Goal: Transaction & Acquisition: Download file/media

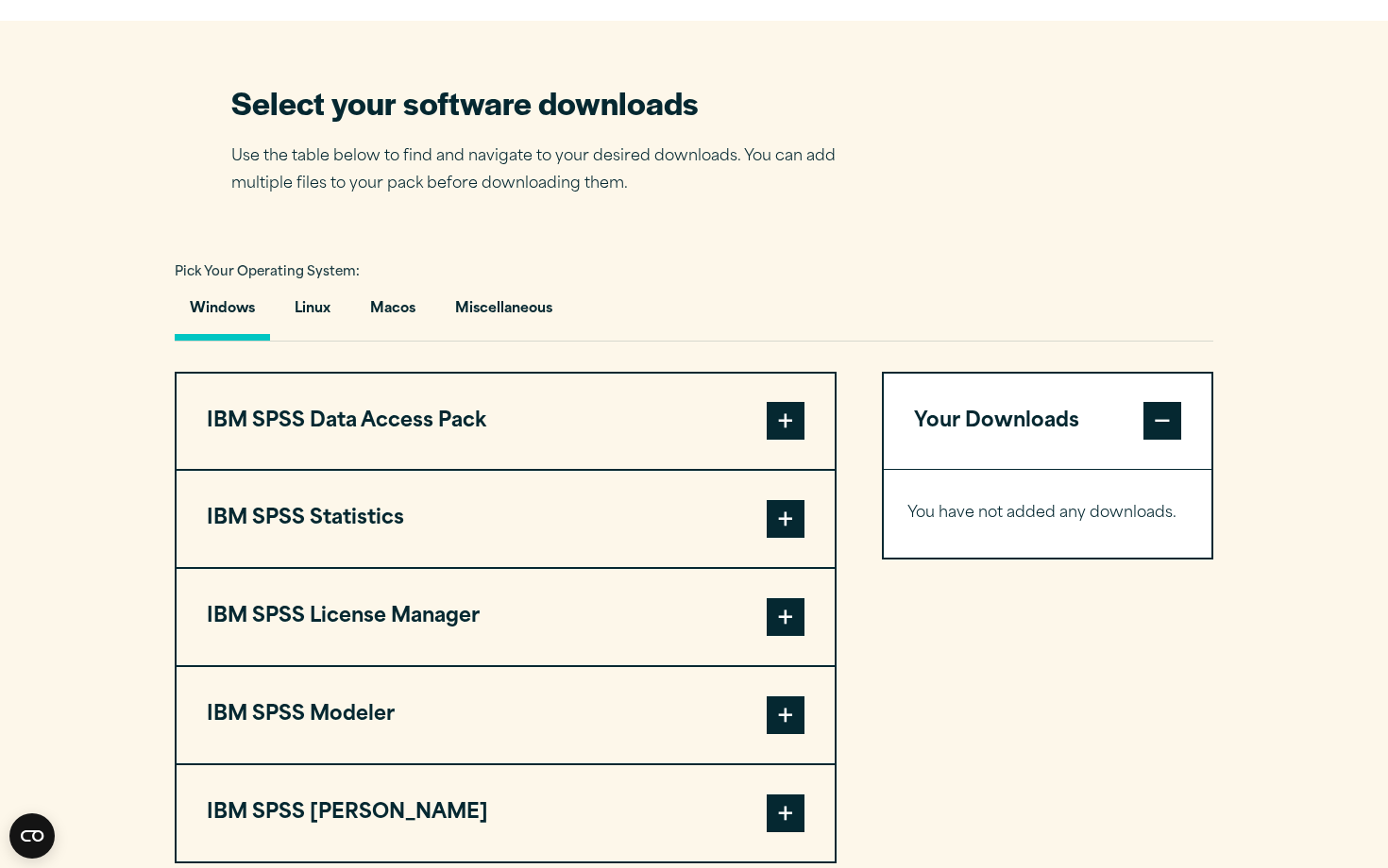
scroll to position [1141, 0]
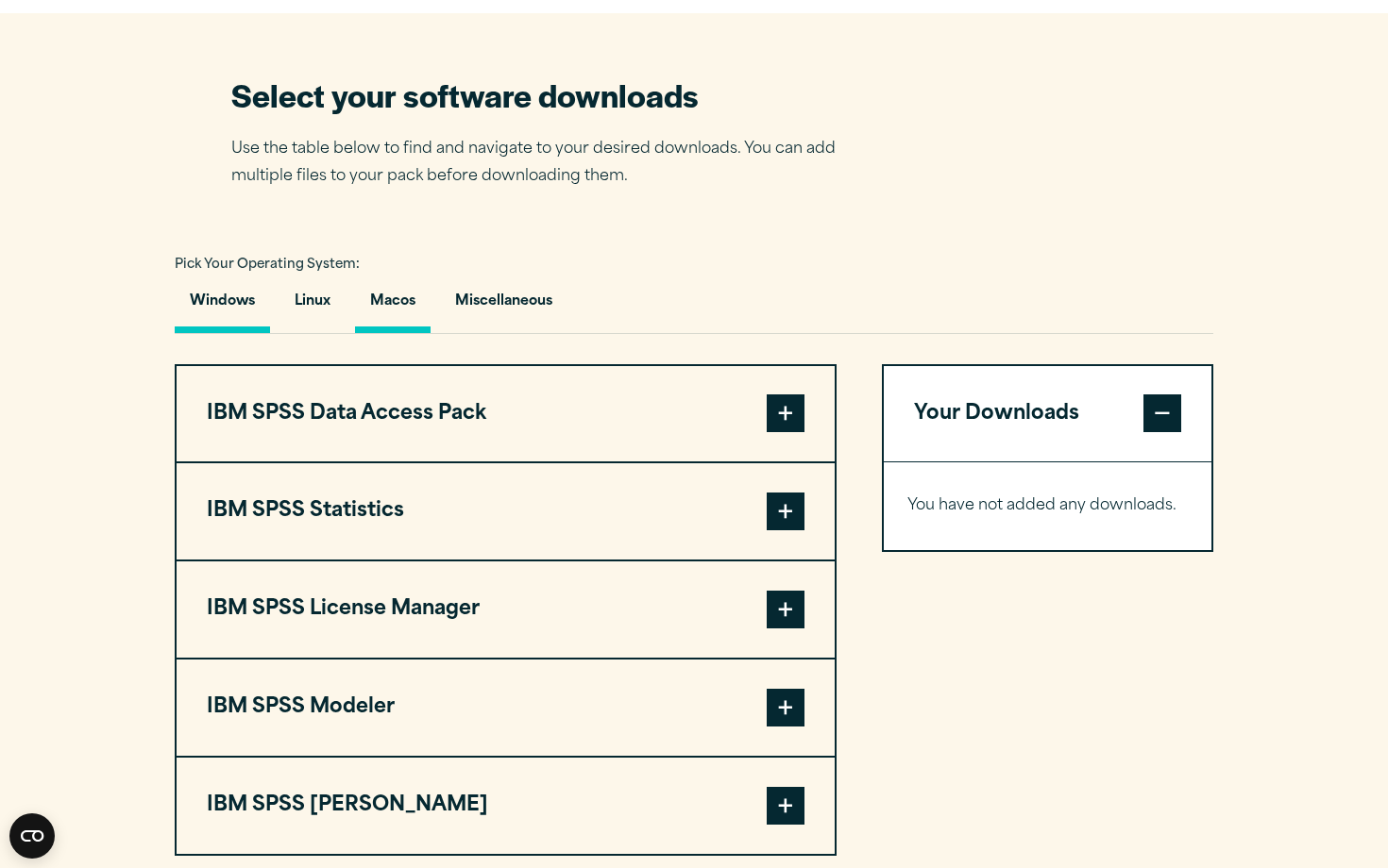
click at [396, 304] on button "Macos" at bounding box center [393, 306] width 76 height 54
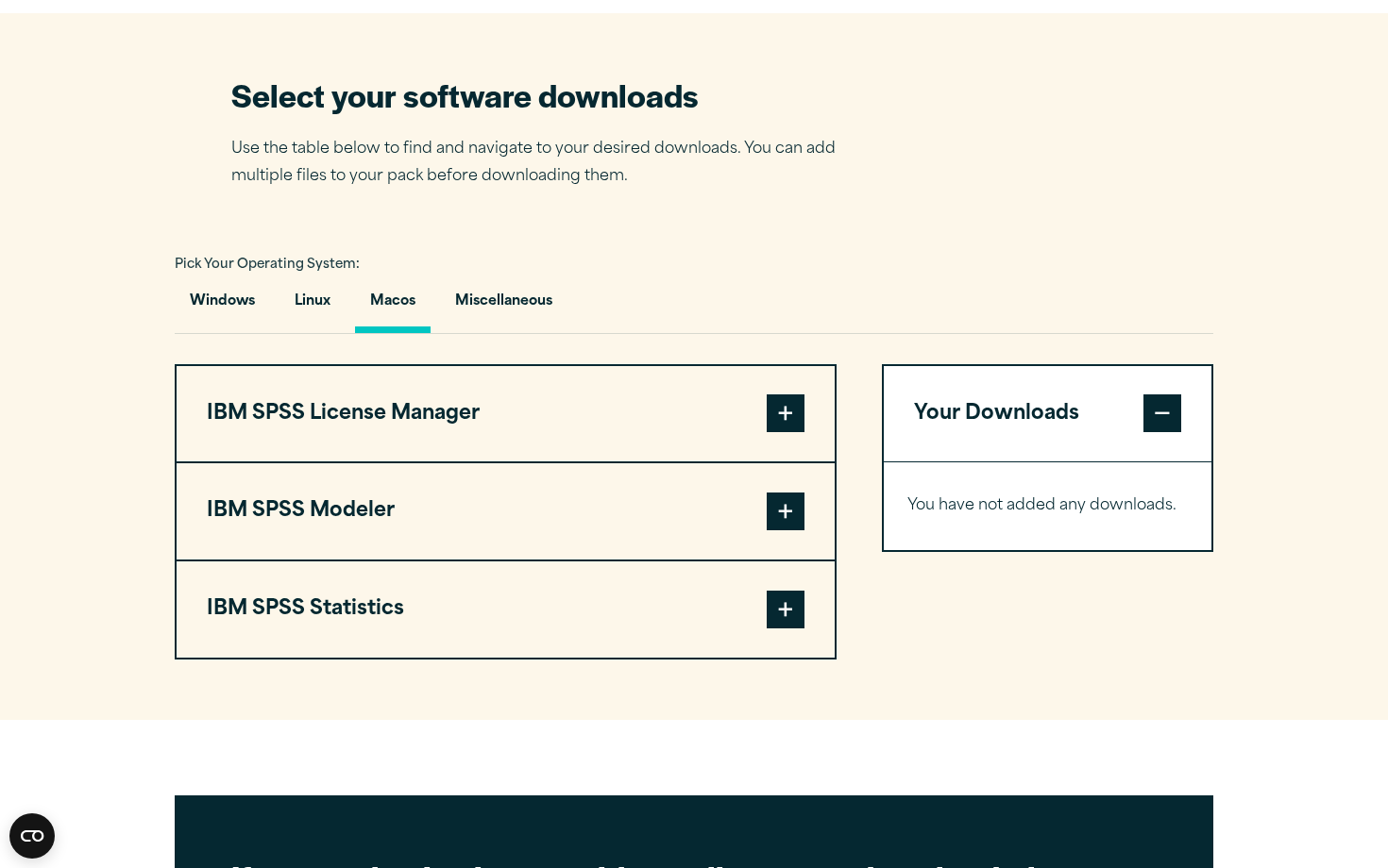
click at [777, 417] on span at bounding box center [785, 413] width 37 height 37
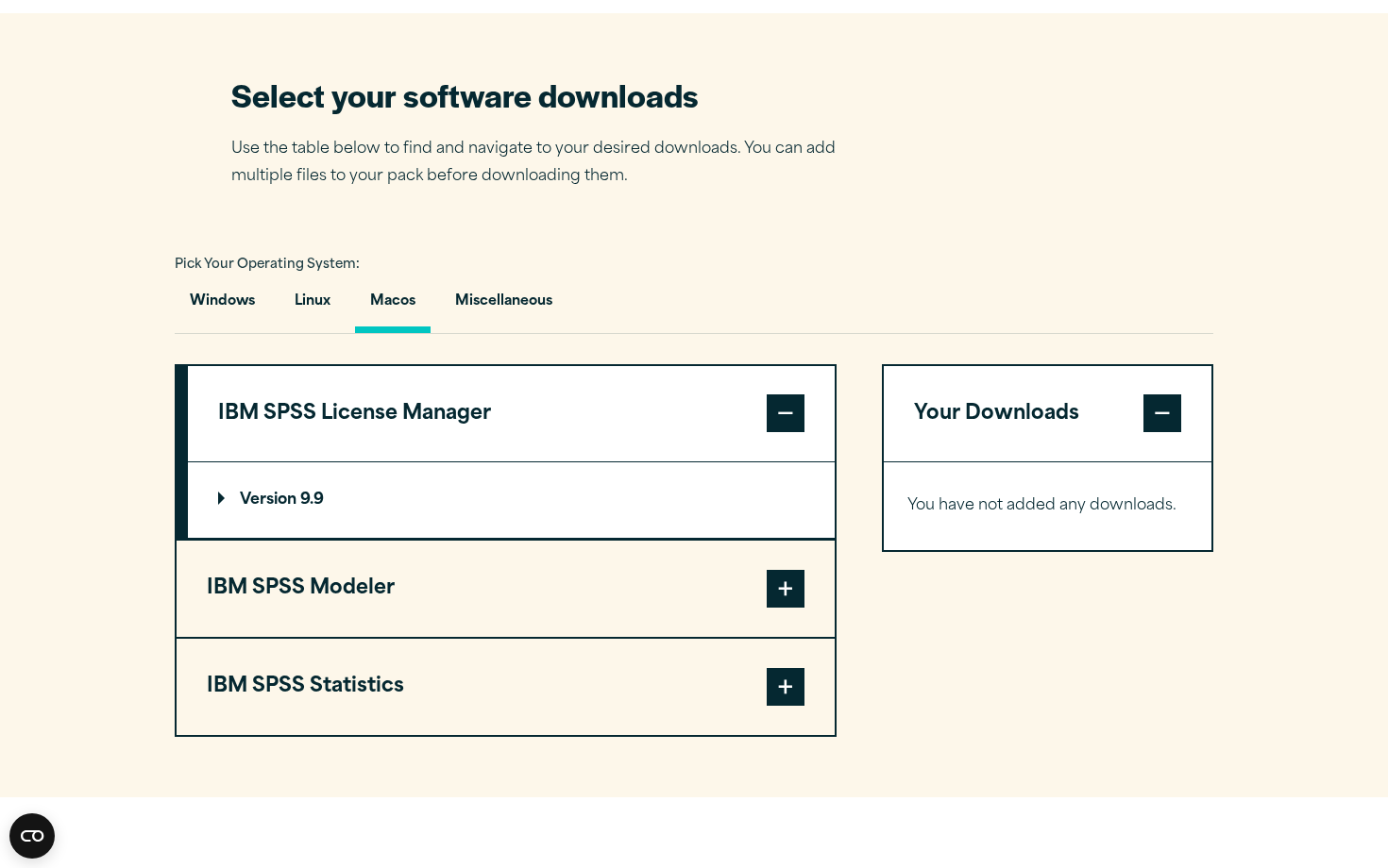
click at [783, 597] on span at bounding box center [785, 589] width 37 height 37
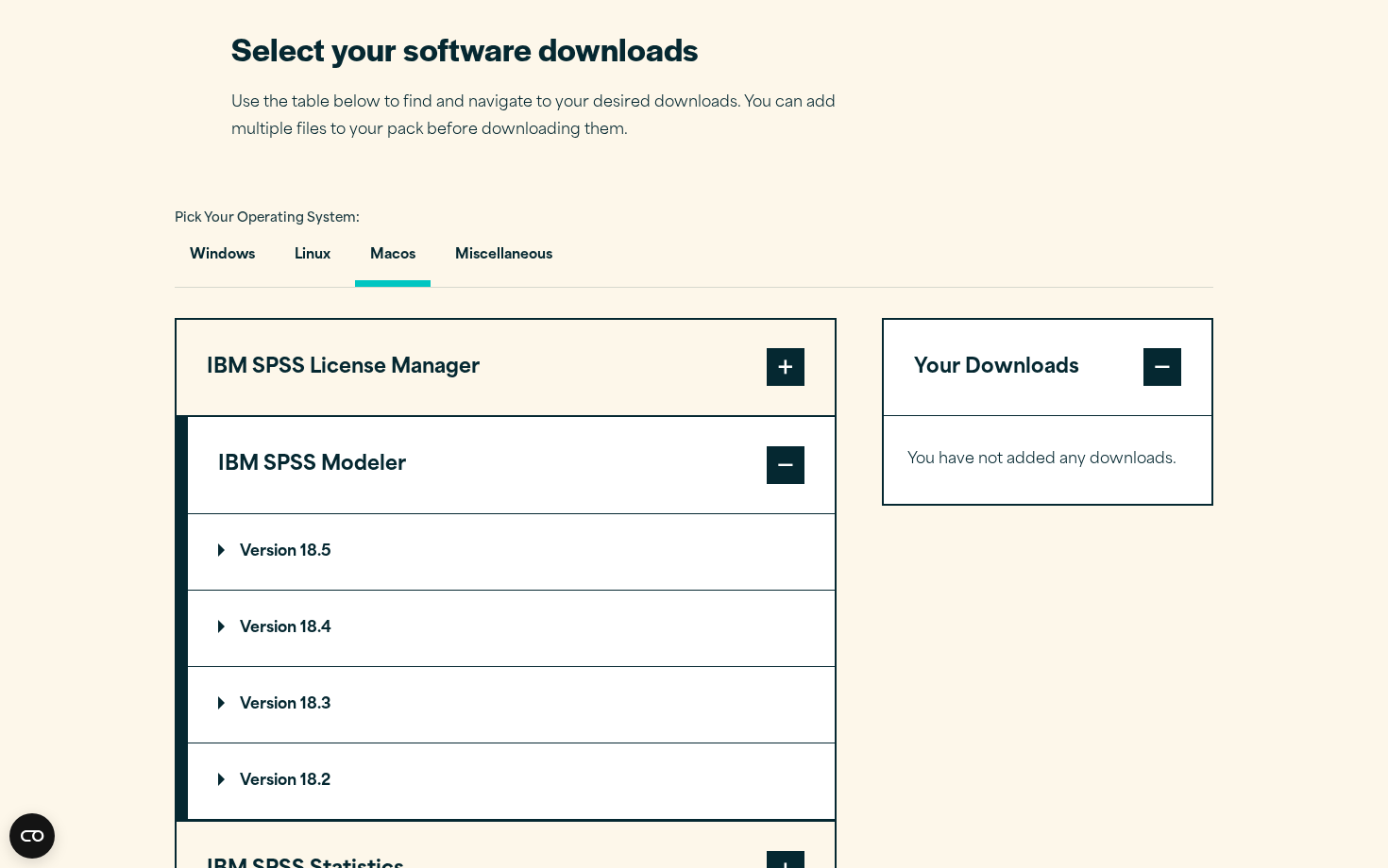
scroll to position [1191, 0]
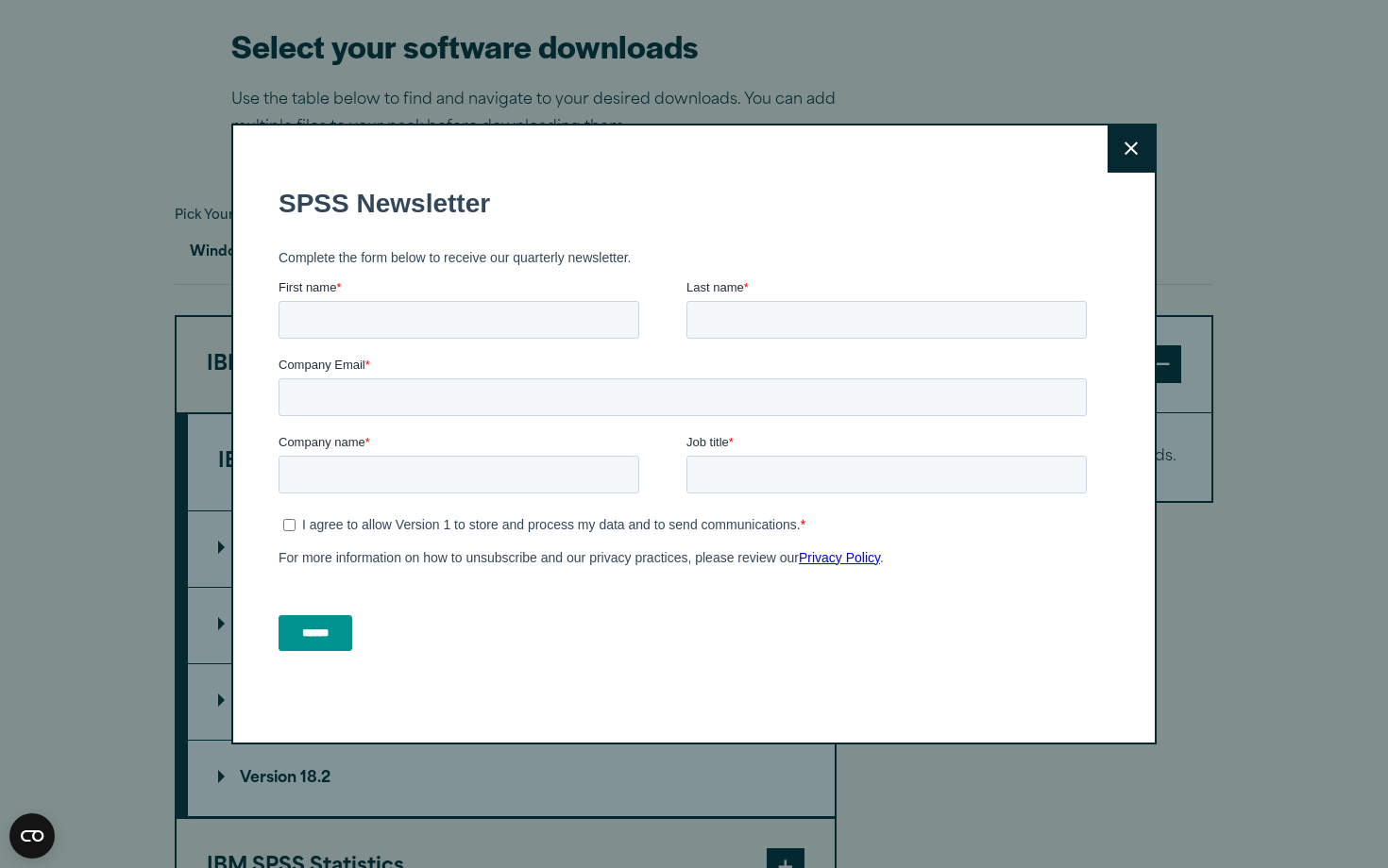
click at [1147, 141] on button "Close" at bounding box center [1131, 149] width 47 height 47
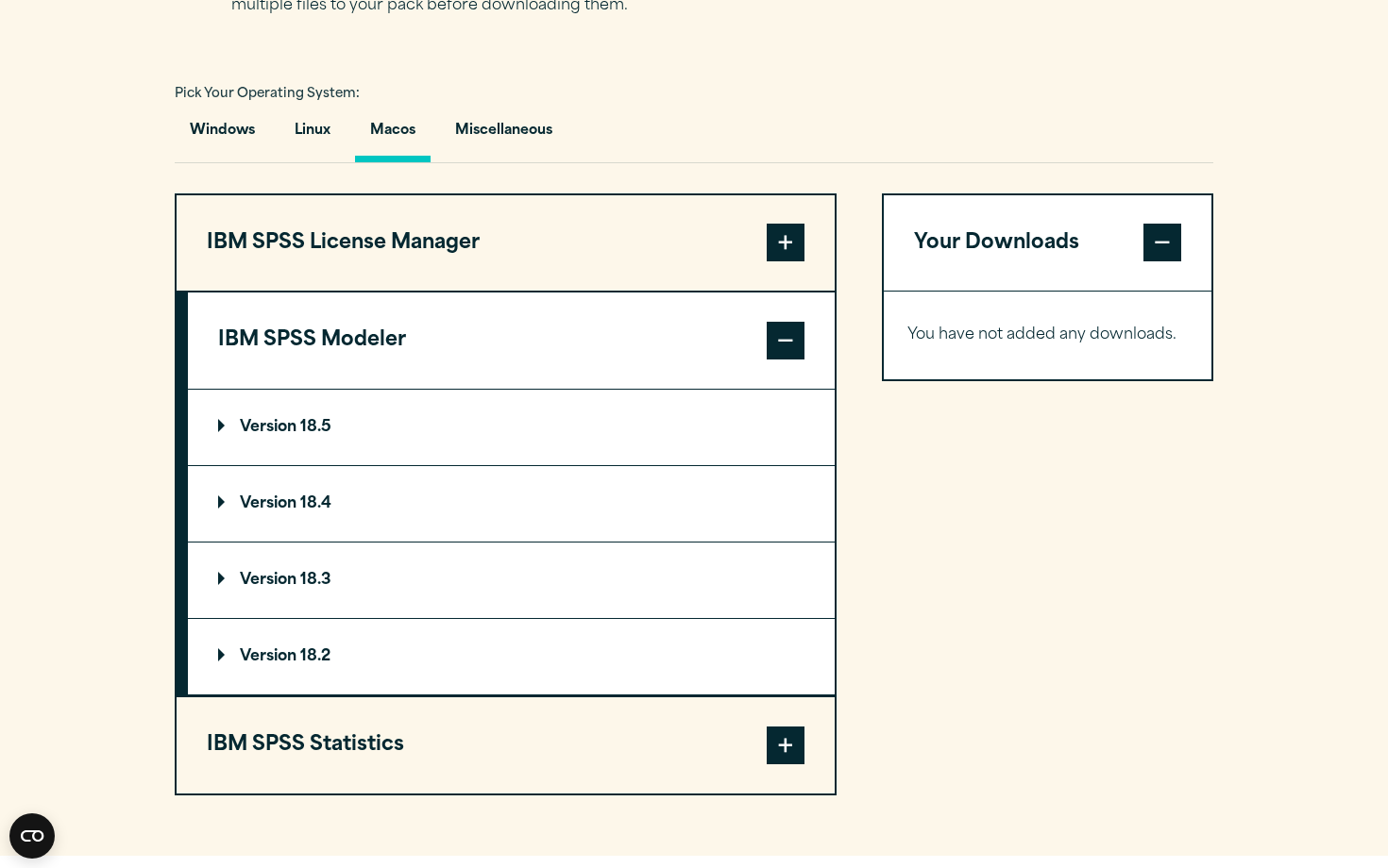
scroll to position [1318, 0]
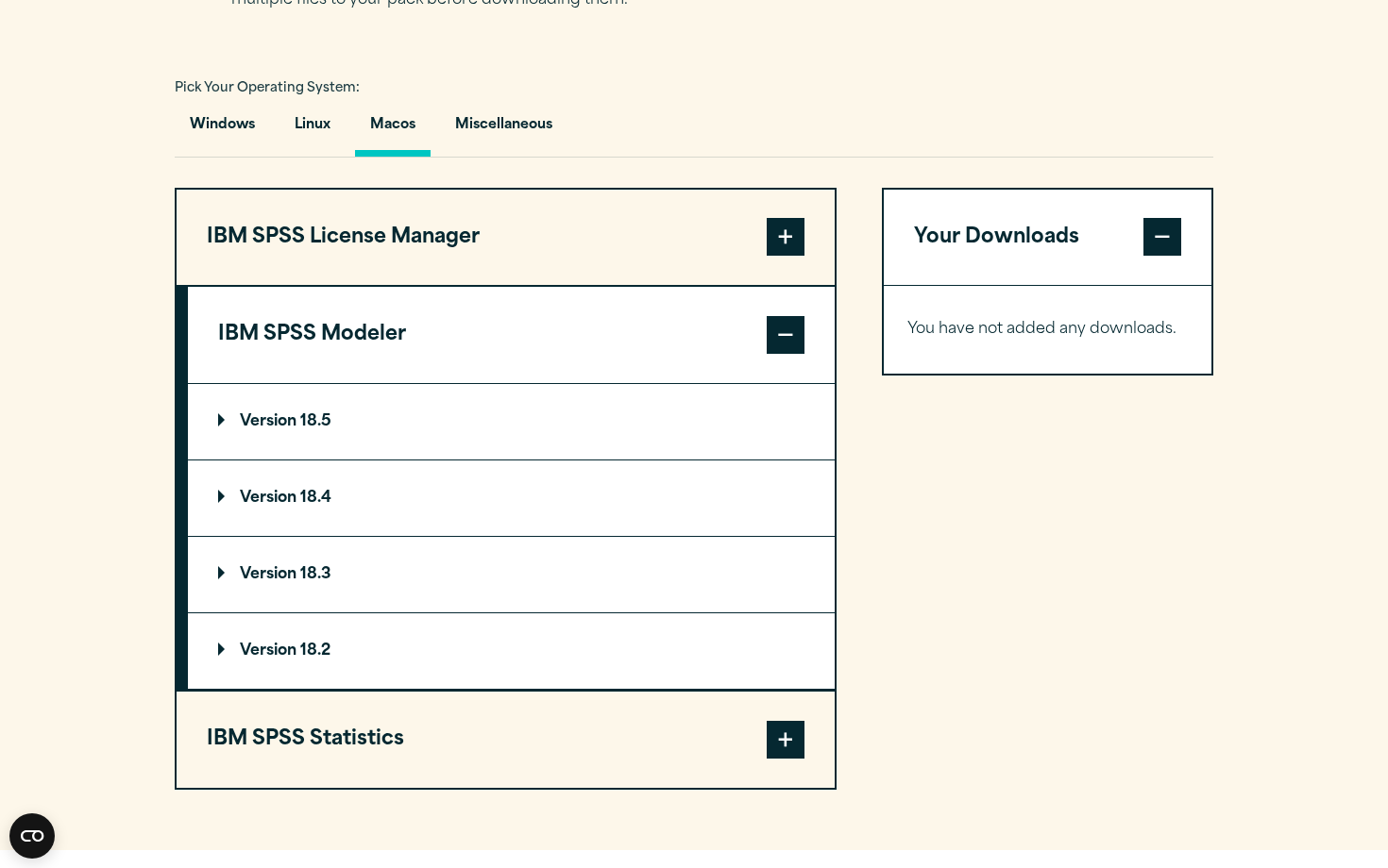
click at [791, 754] on span at bounding box center [785, 740] width 37 height 37
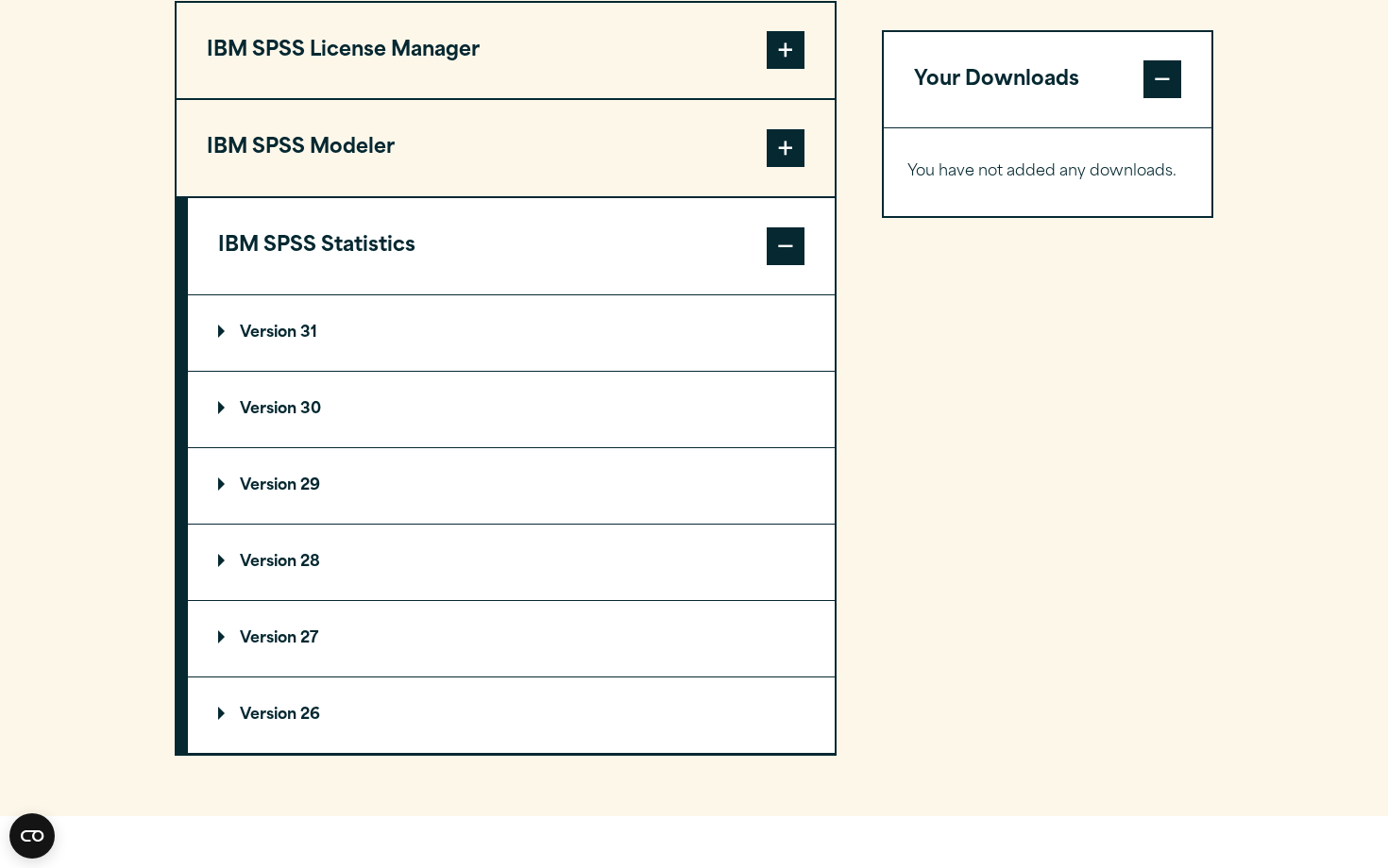
scroll to position [1508, 0]
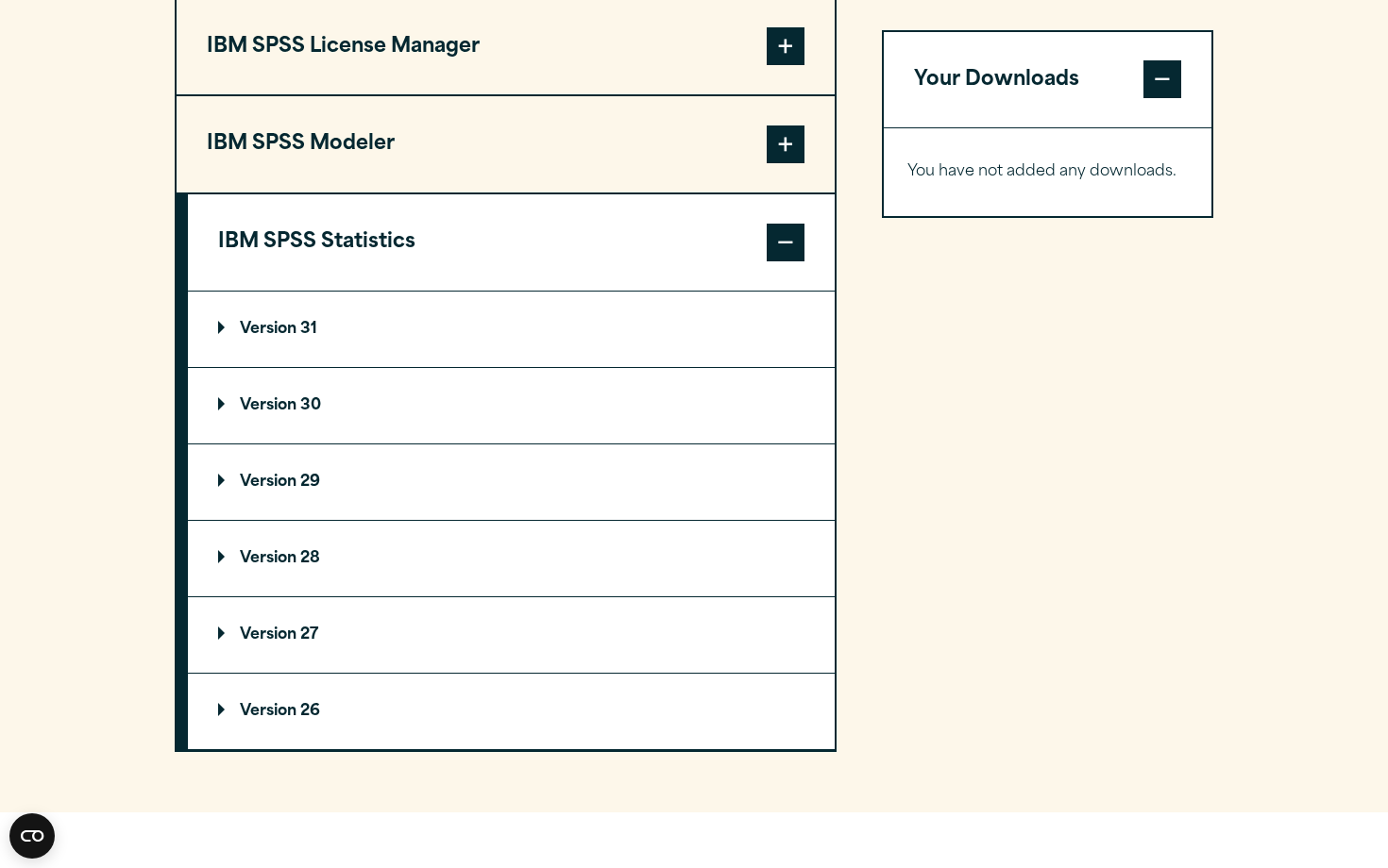
click at [227, 335] on p "Version 31" at bounding box center [267, 328] width 99 height 15
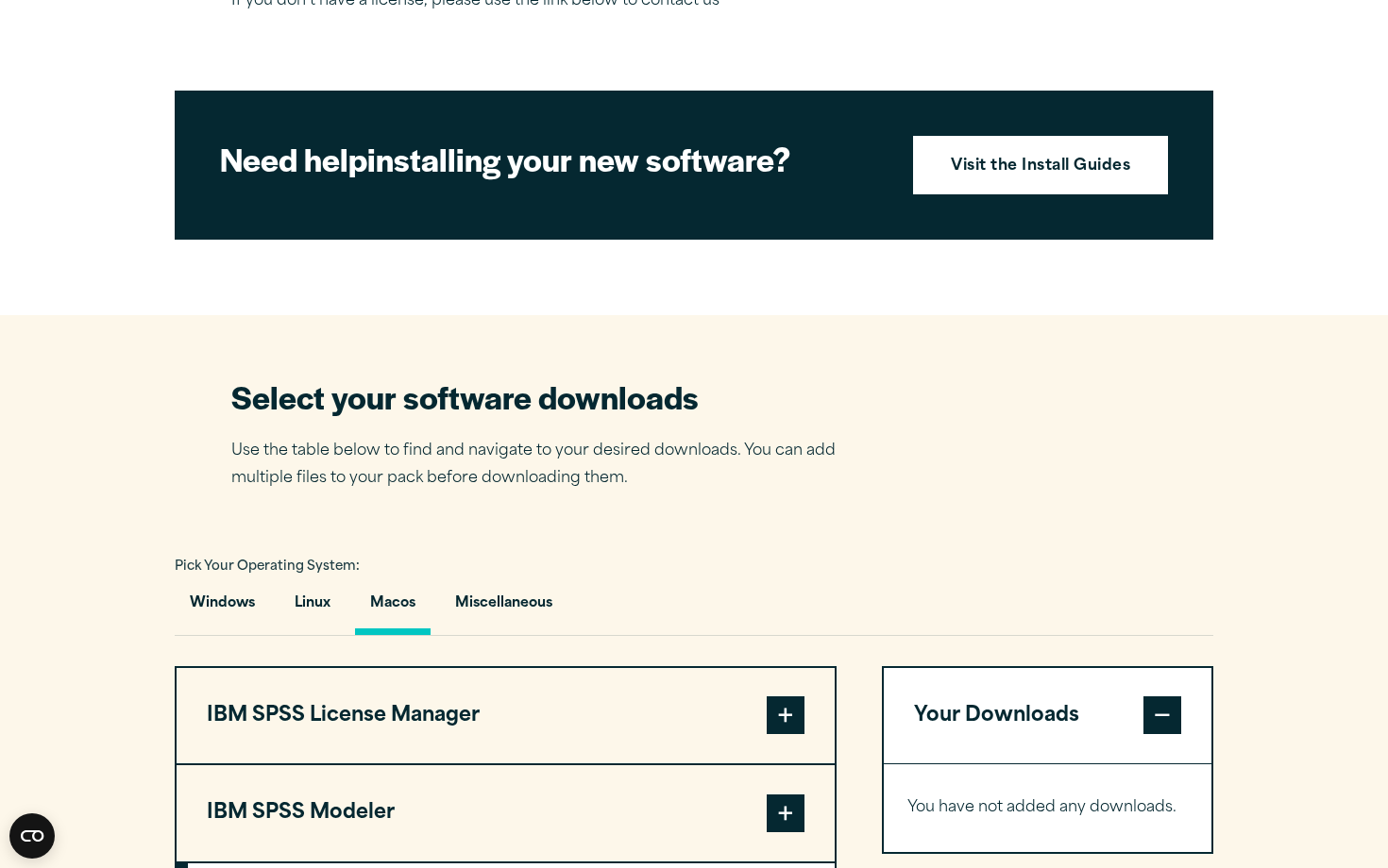
scroll to position [648, 0]
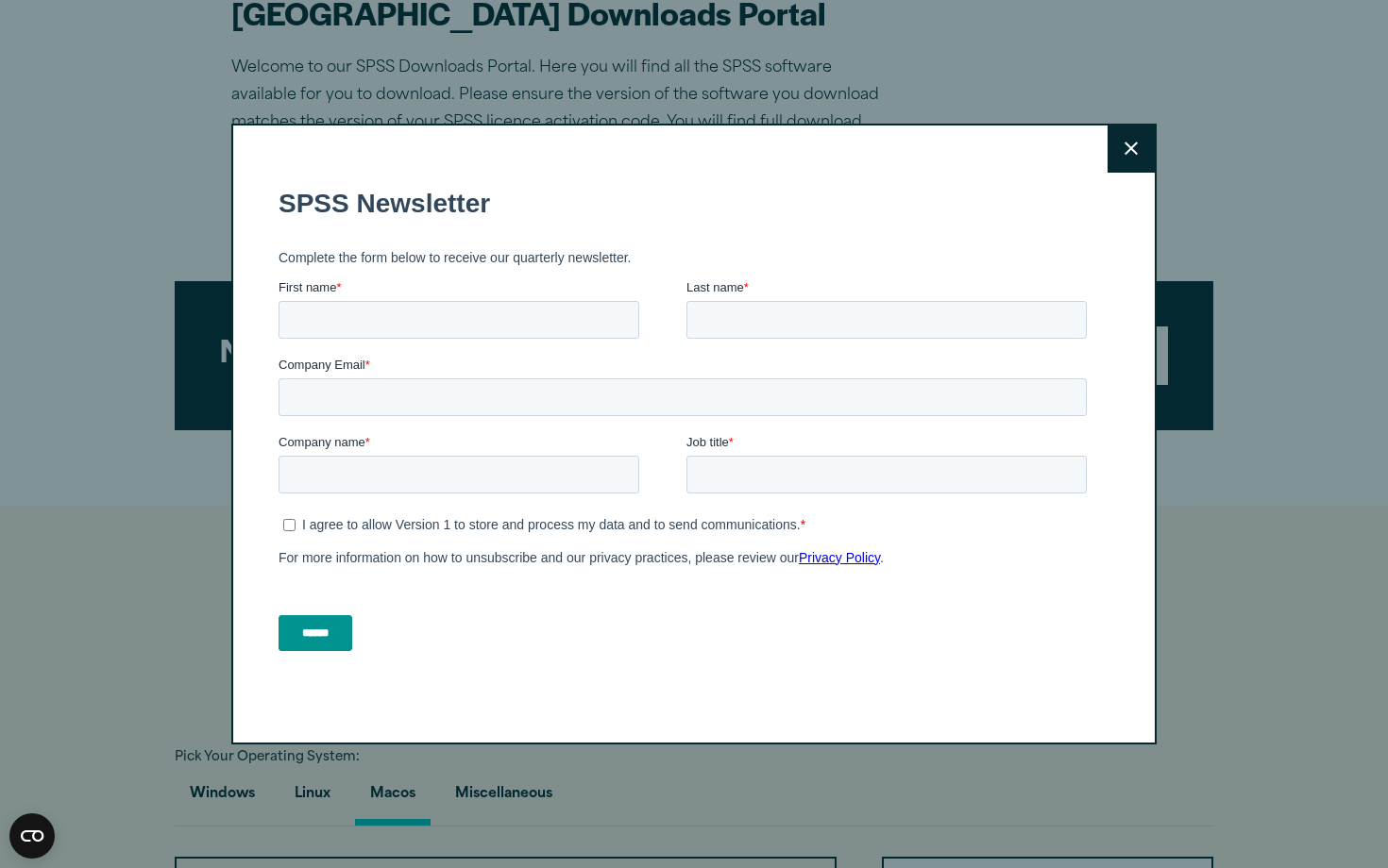
click at [1135, 152] on icon at bounding box center [1131, 148] width 13 height 13
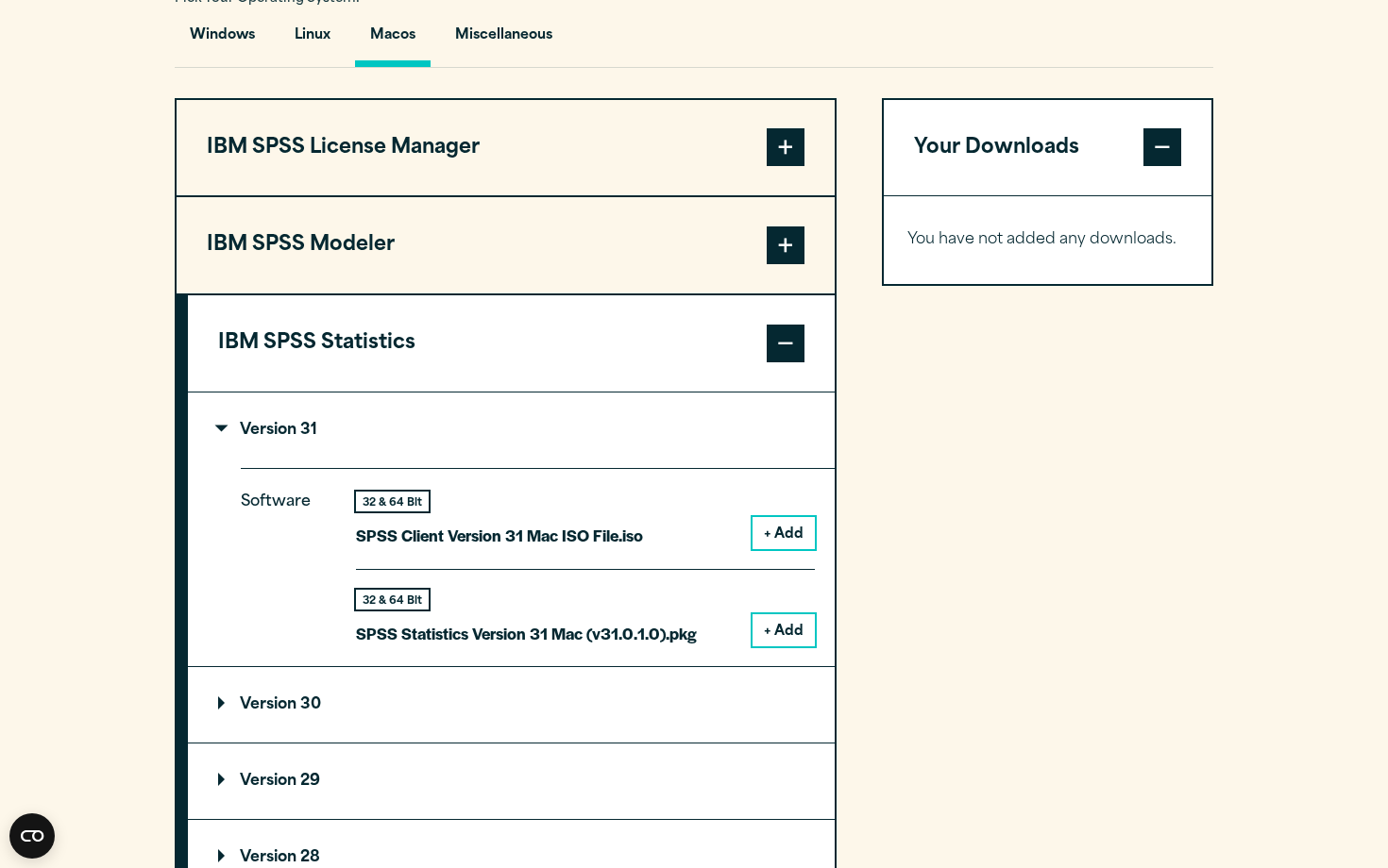
scroll to position [1411, 0]
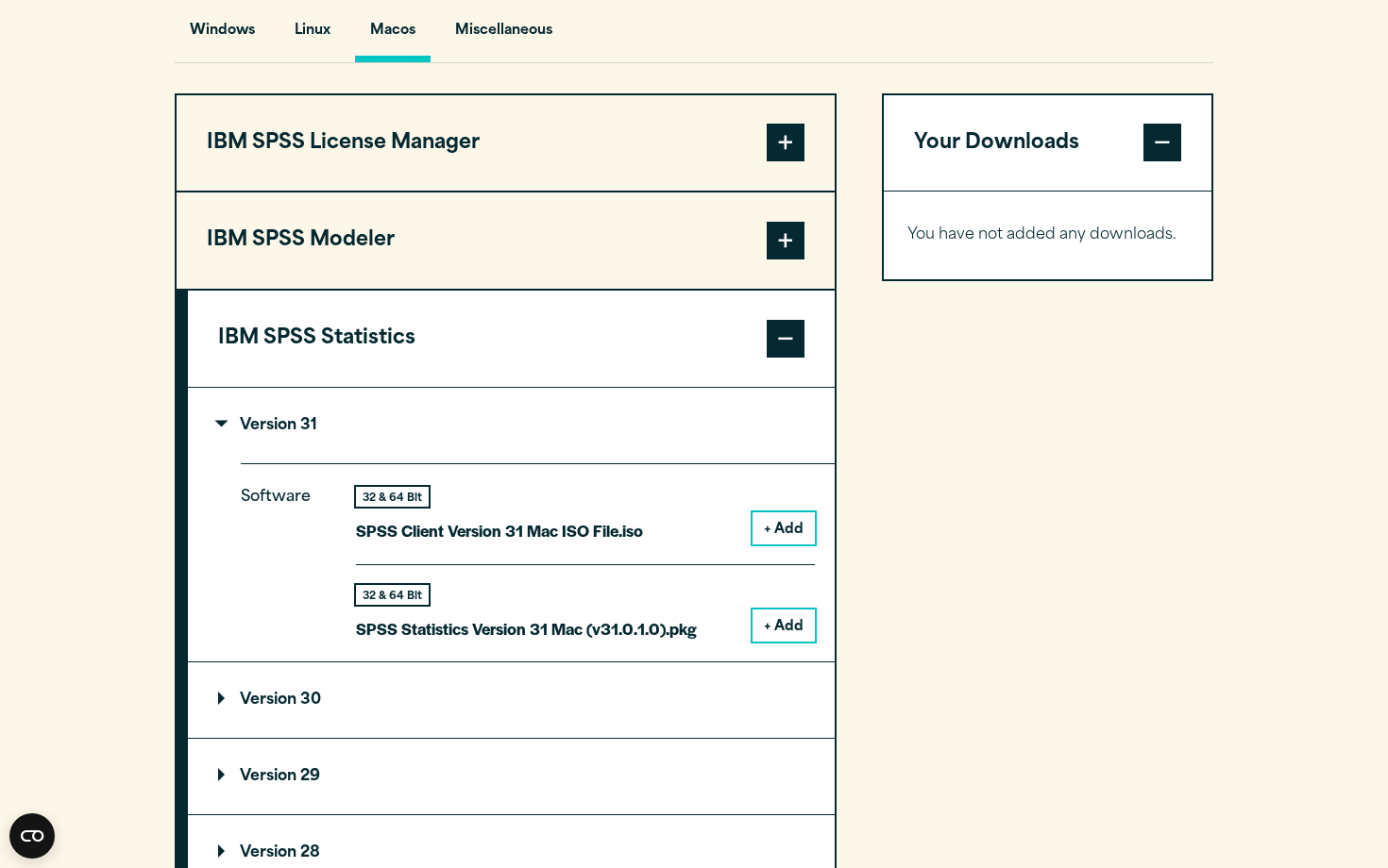
click at [787, 536] on button "+ Add" at bounding box center [783, 529] width 62 height 33
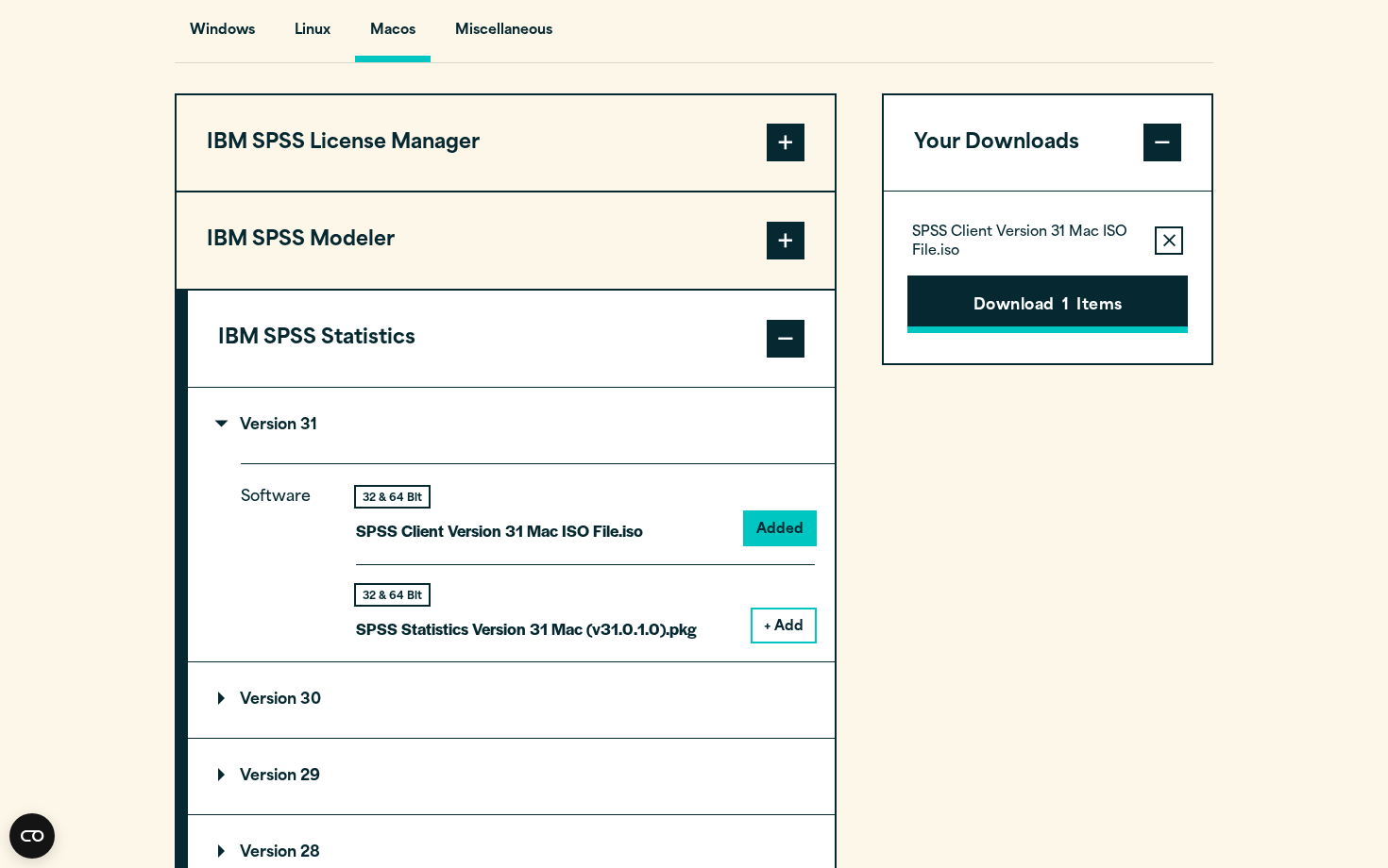
click at [1060, 316] on button "Download 1 Items" at bounding box center [1048, 304] width 280 height 58
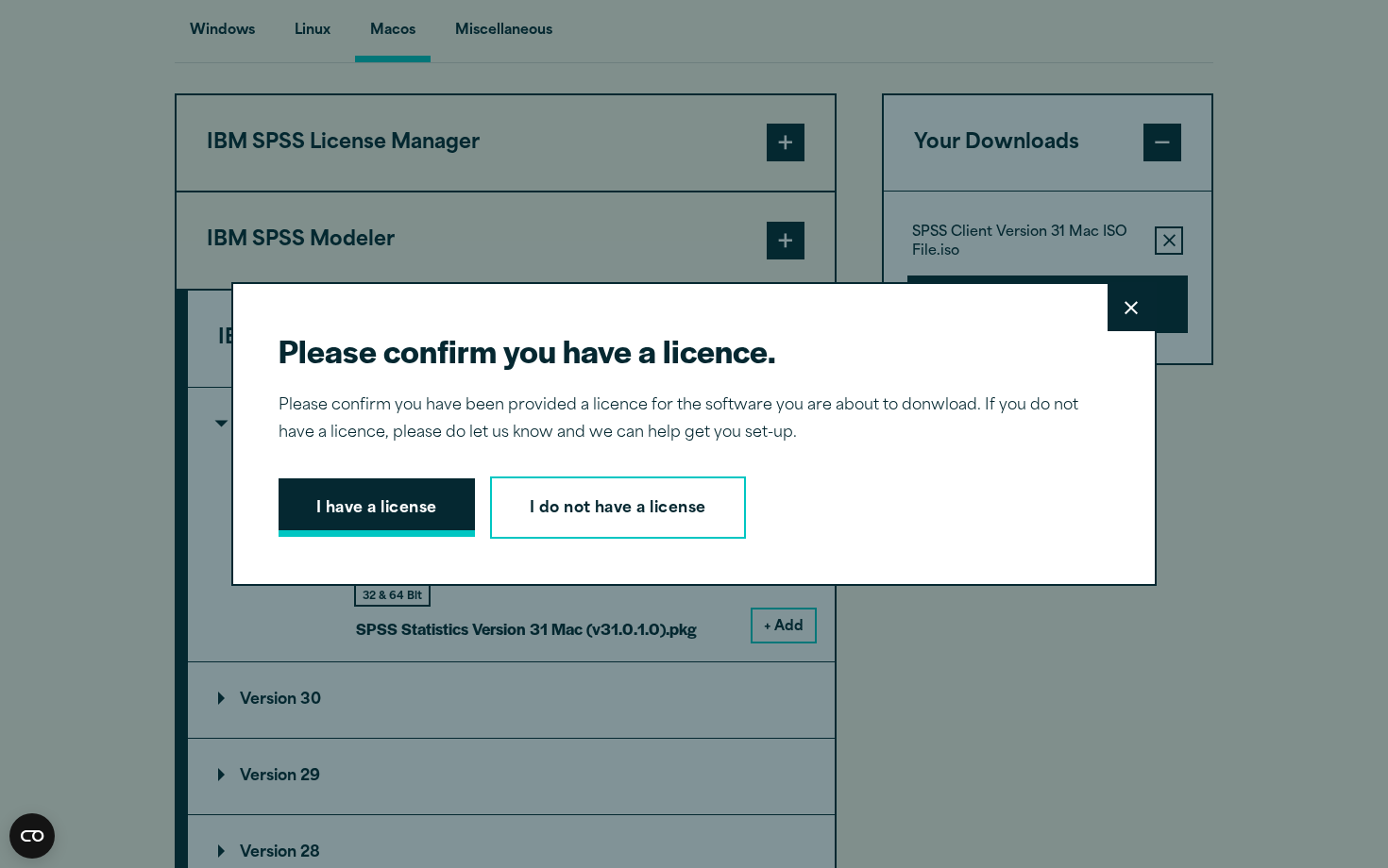
click at [440, 520] on button "I have a license" at bounding box center [376, 507] width 196 height 58
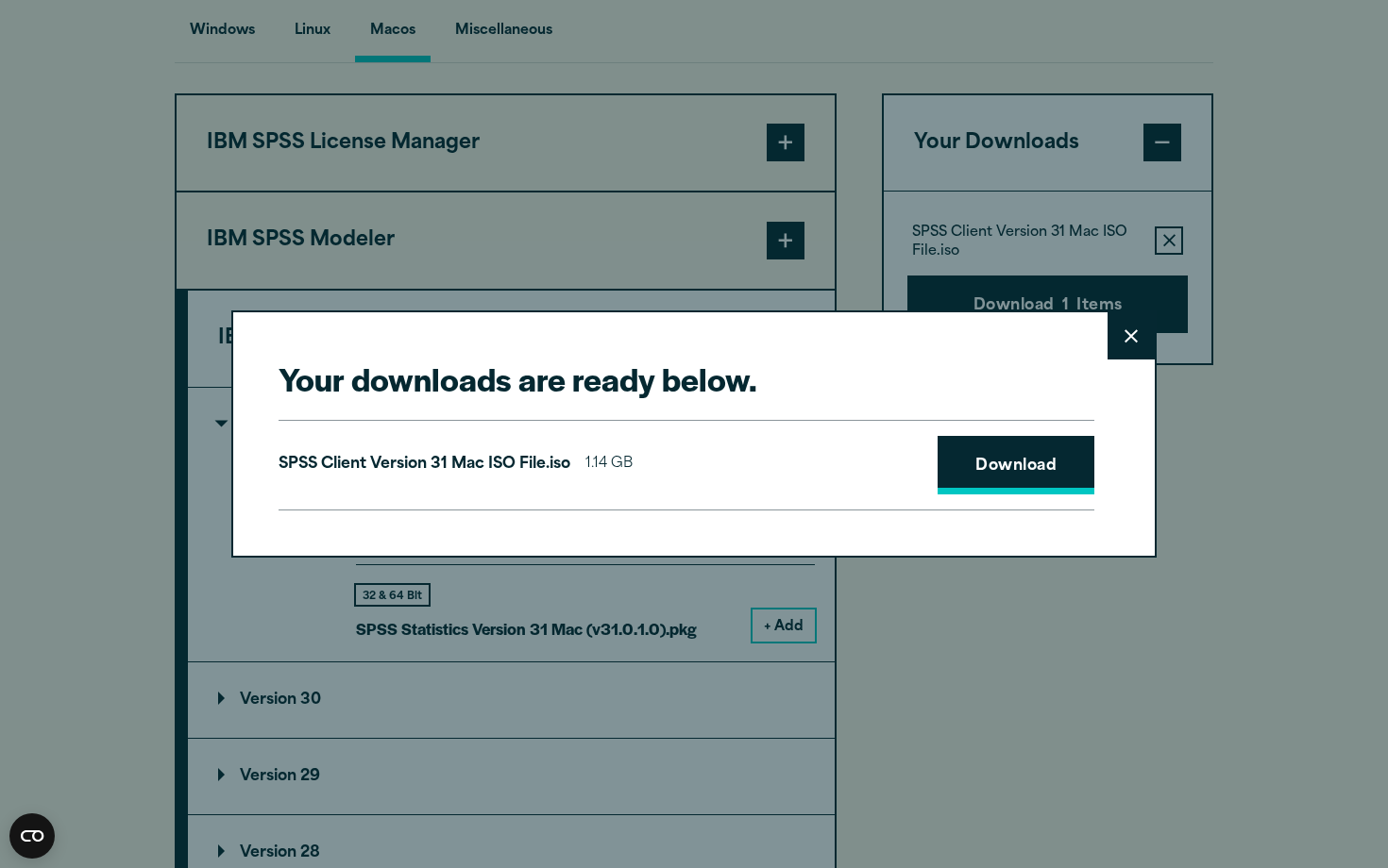
click at [984, 467] on link "Download" at bounding box center [1015, 465] width 157 height 58
